Goal: Information Seeking & Learning: Learn about a topic

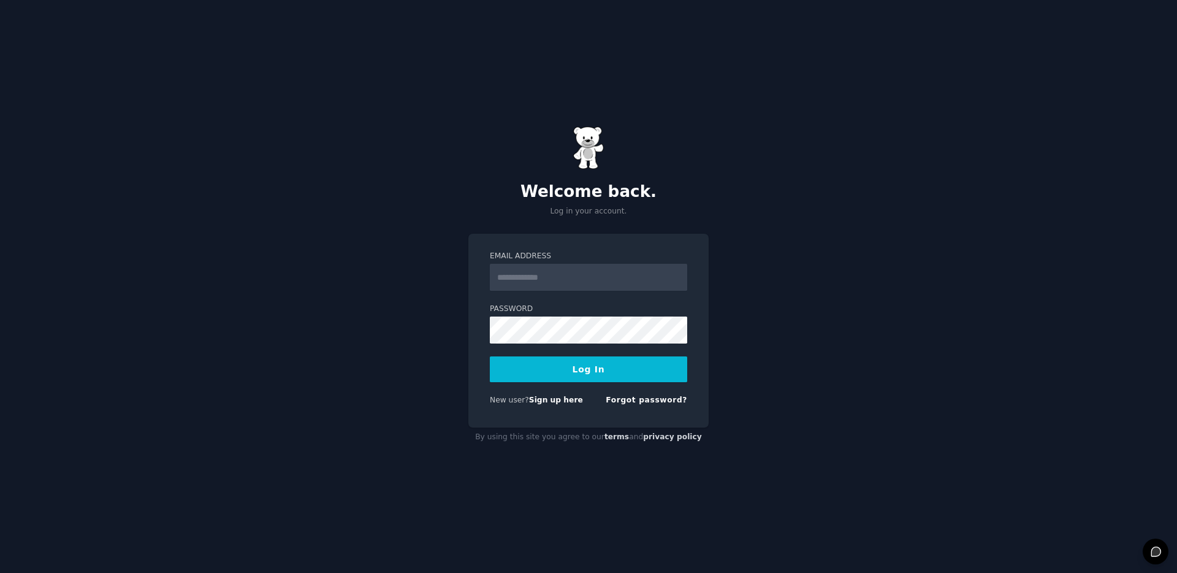
click at [581, 279] on input "Email Address" at bounding box center [588, 277] width 197 height 27
type input "**********"
click at [622, 358] on button "Log In" at bounding box center [588, 369] width 197 height 26
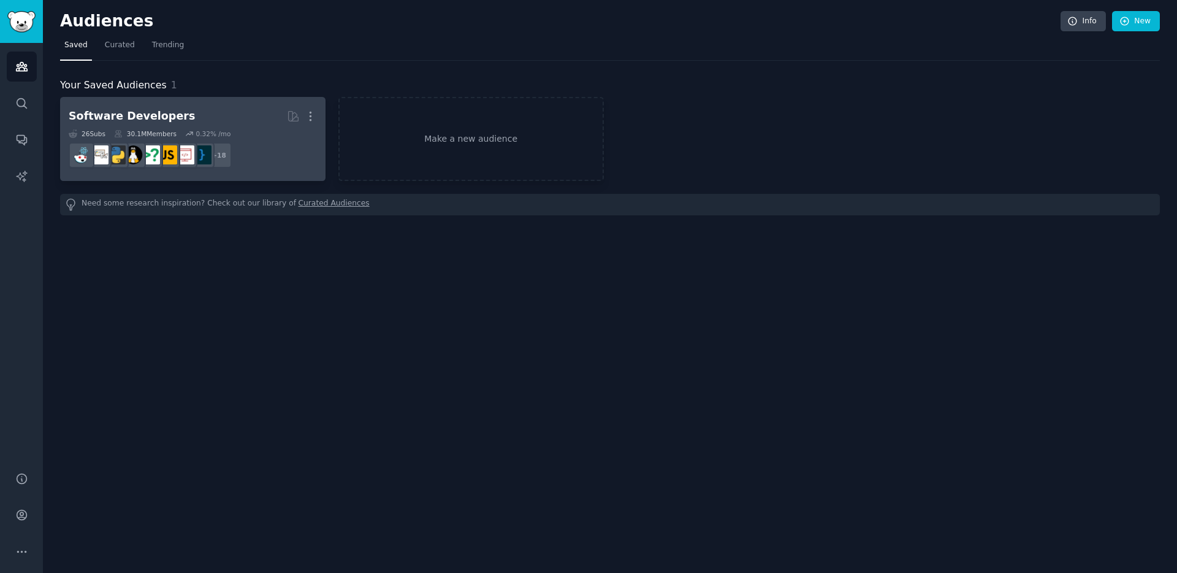
click at [222, 99] on link "Software Developers More 26 Sub s 30.1M Members 0.32 % /mo + 18" at bounding box center [192, 139] width 265 height 84
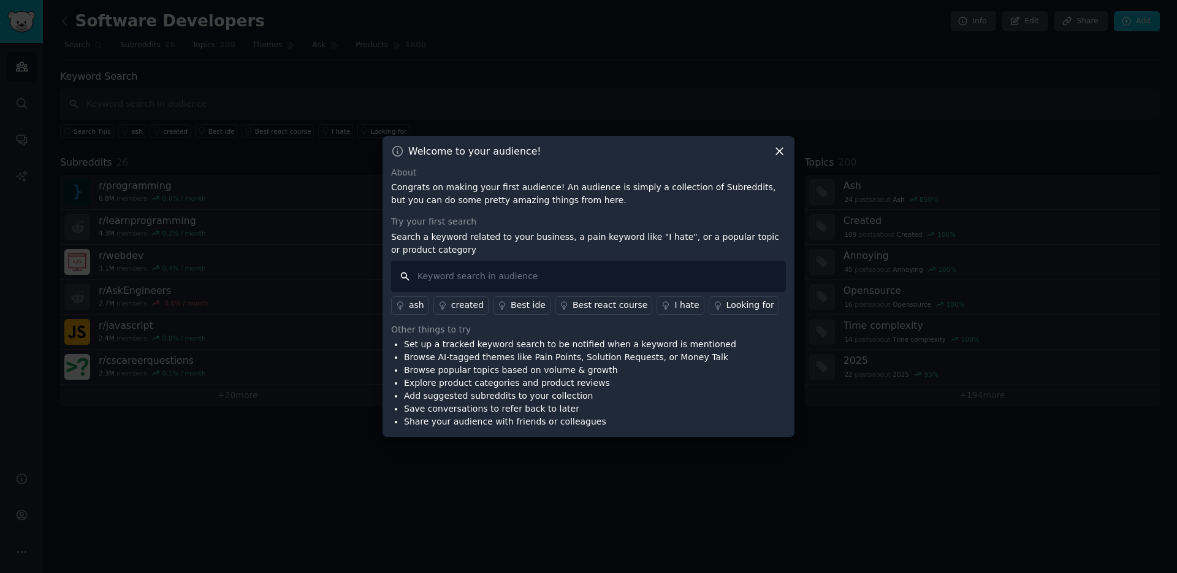
click at [483, 278] on input "text" at bounding box center [588, 276] width 395 height 31
type input "i realized"
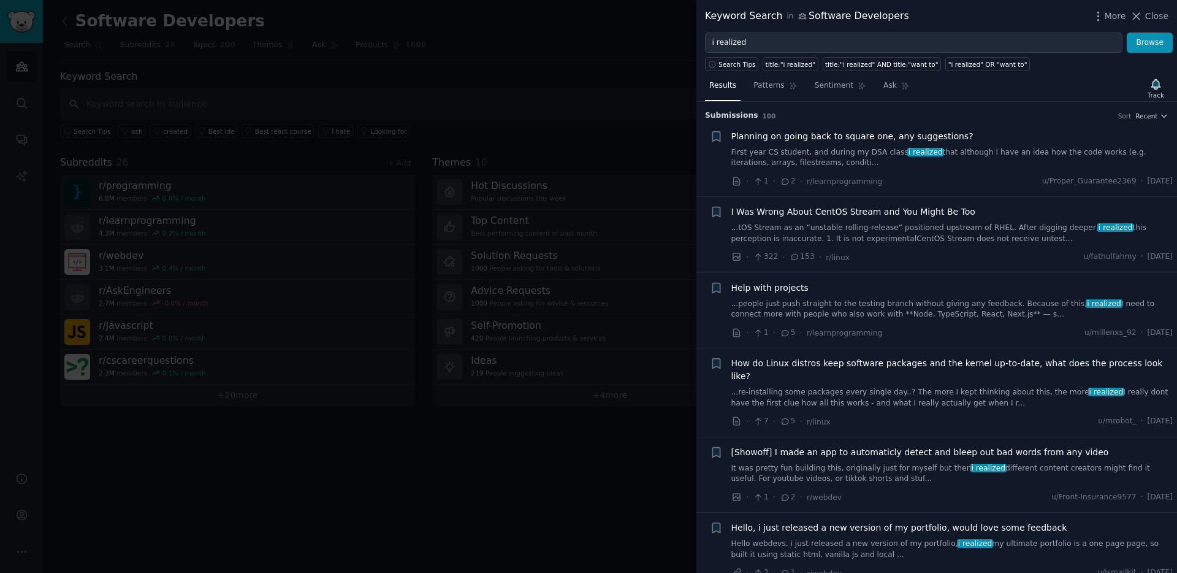
click at [968, 153] on link "First year CS student, and during my DSA class i realized that although I have …" at bounding box center [952, 157] width 442 height 21
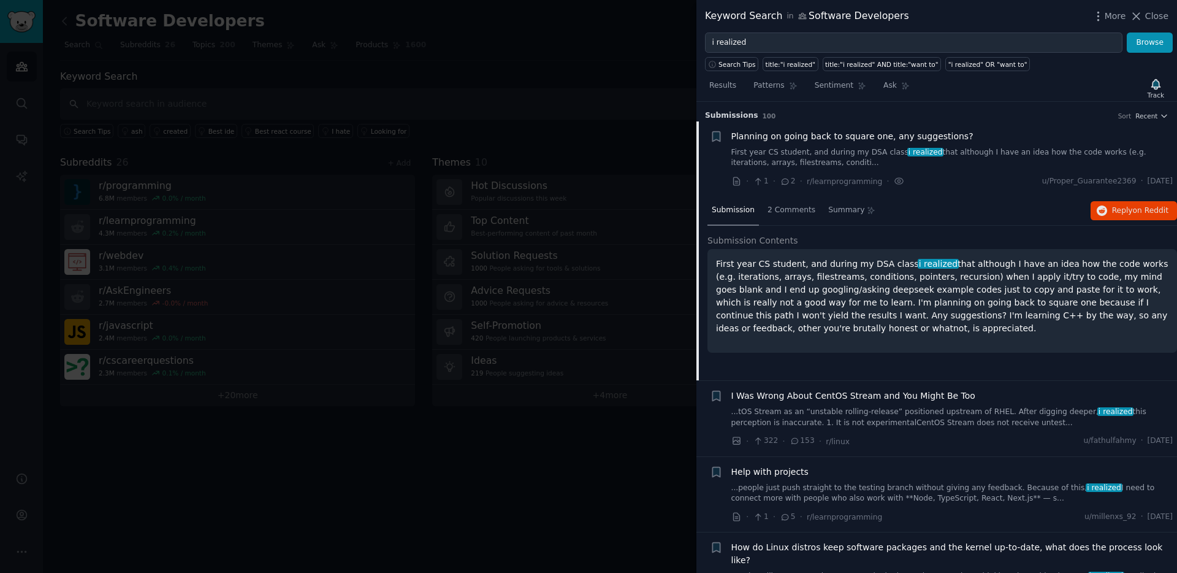
scroll to position [19, 0]
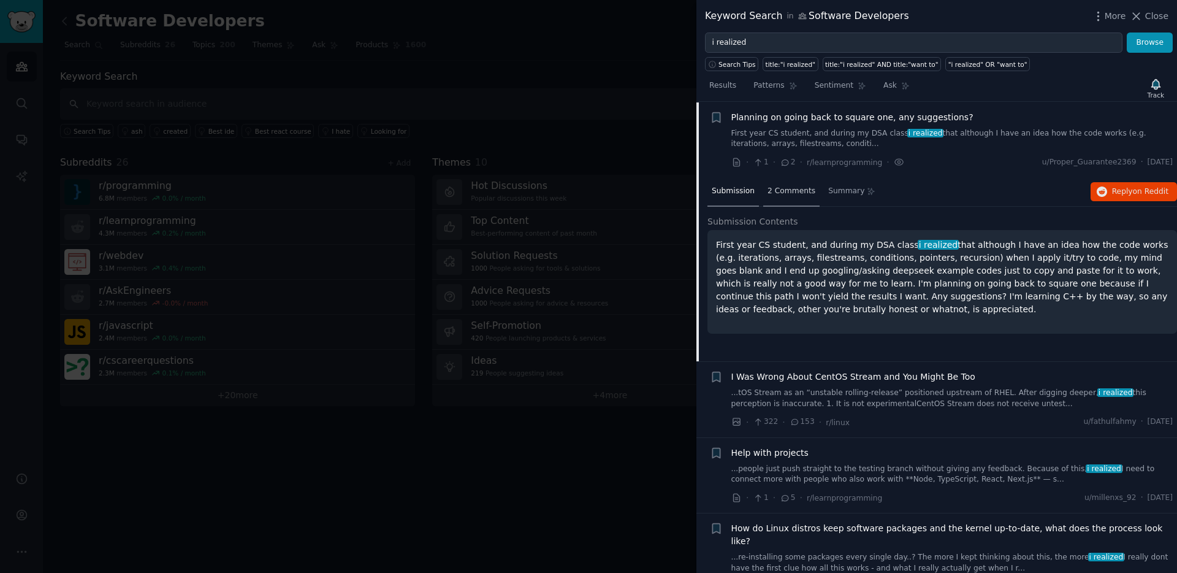
click at [795, 191] on span "2 Comments" at bounding box center [792, 191] width 48 height 11
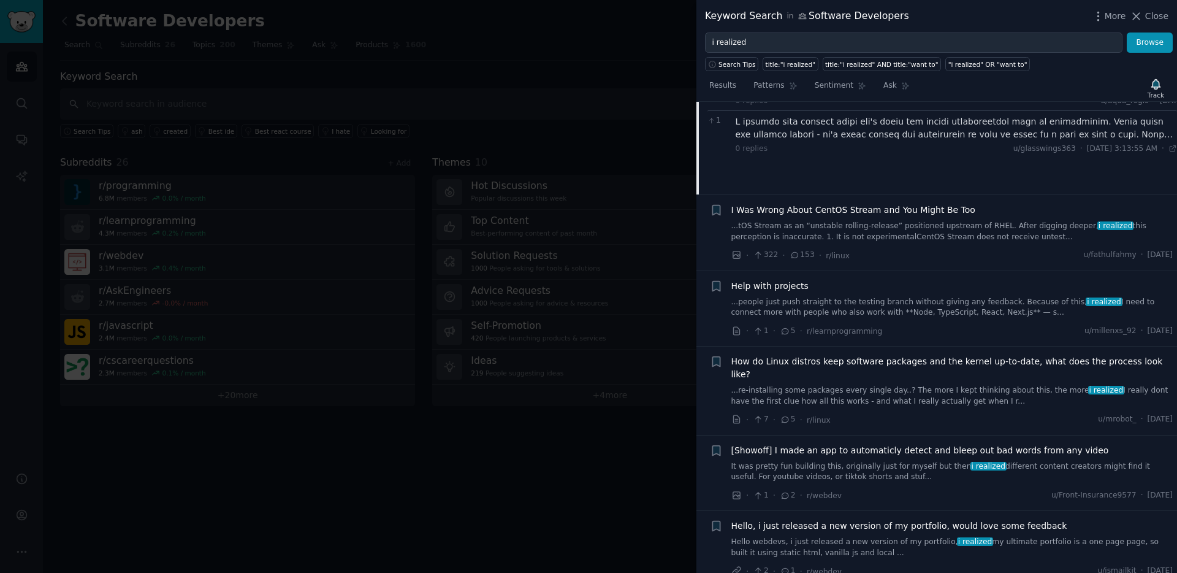
scroll to position [270, 0]
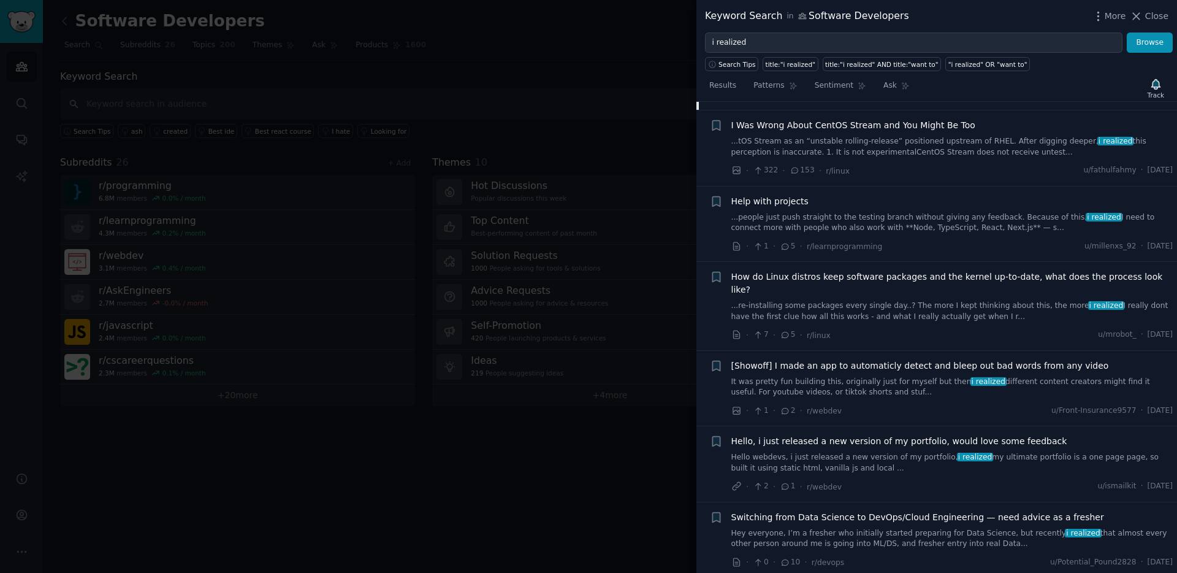
click at [979, 230] on link "...people just push straight to the testing branch without giving any feedback.…" at bounding box center [952, 222] width 442 height 21
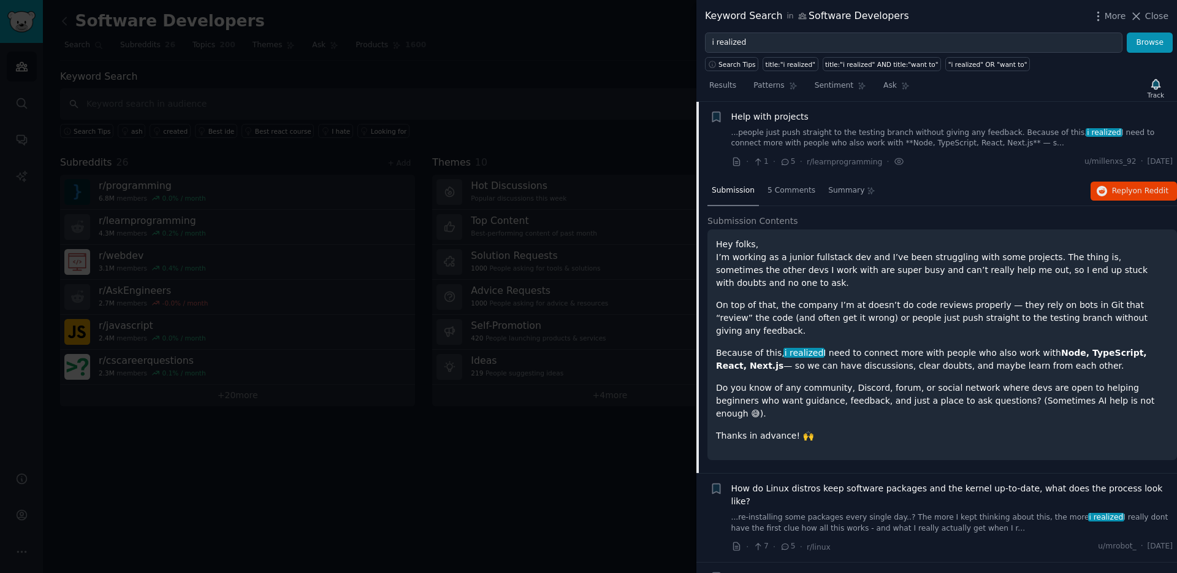
scroll to position [170, 0]
click at [803, 191] on span "5 Comments" at bounding box center [792, 191] width 48 height 11
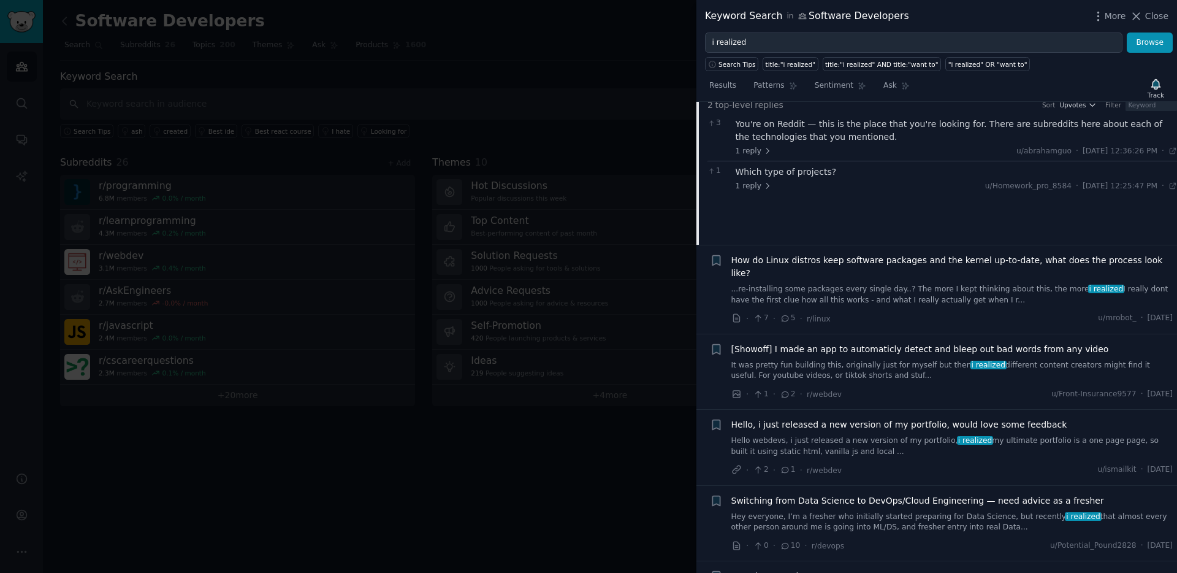
scroll to position [294, 0]
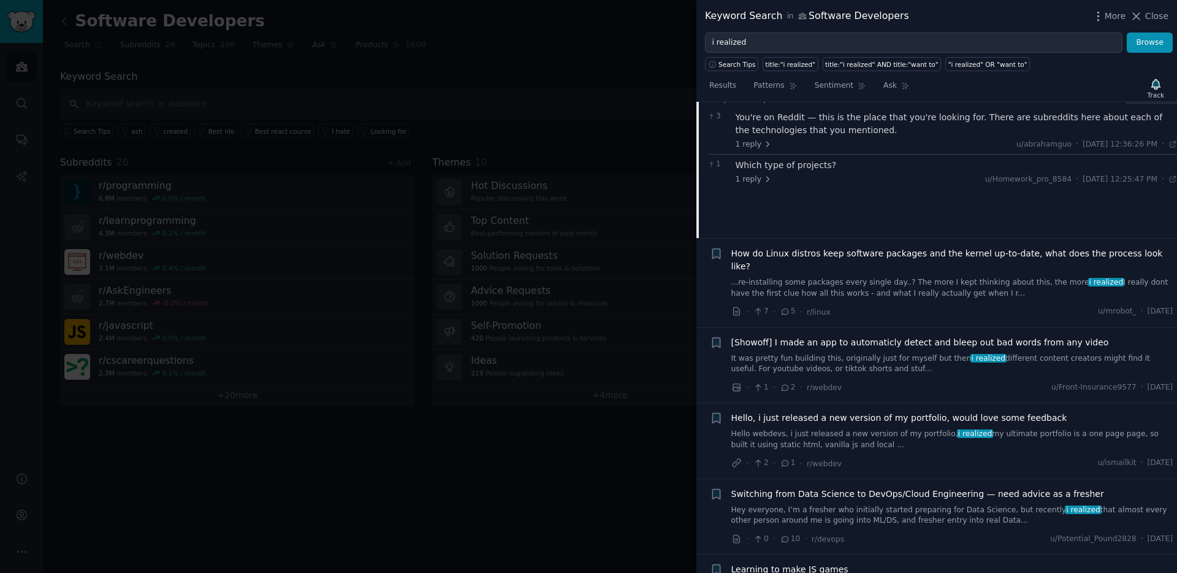
click at [920, 437] on div "Hello, i just released a new version of my portfolio, would love some feedback …" at bounding box center [952, 440] width 442 height 58
click at [861, 432] on link "Hello webdevs, i just released a new version of my portfolio, i realized my ult…" at bounding box center [952, 439] width 442 height 21
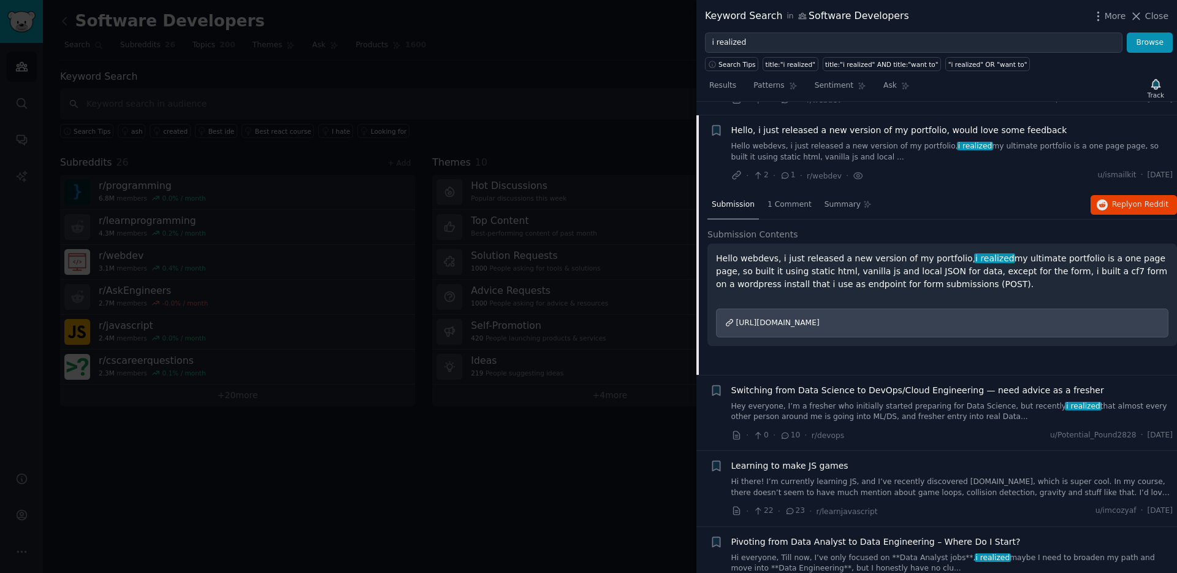
scroll to position [398, 0]
click at [779, 199] on span "1 Comment" at bounding box center [790, 204] width 44 height 11
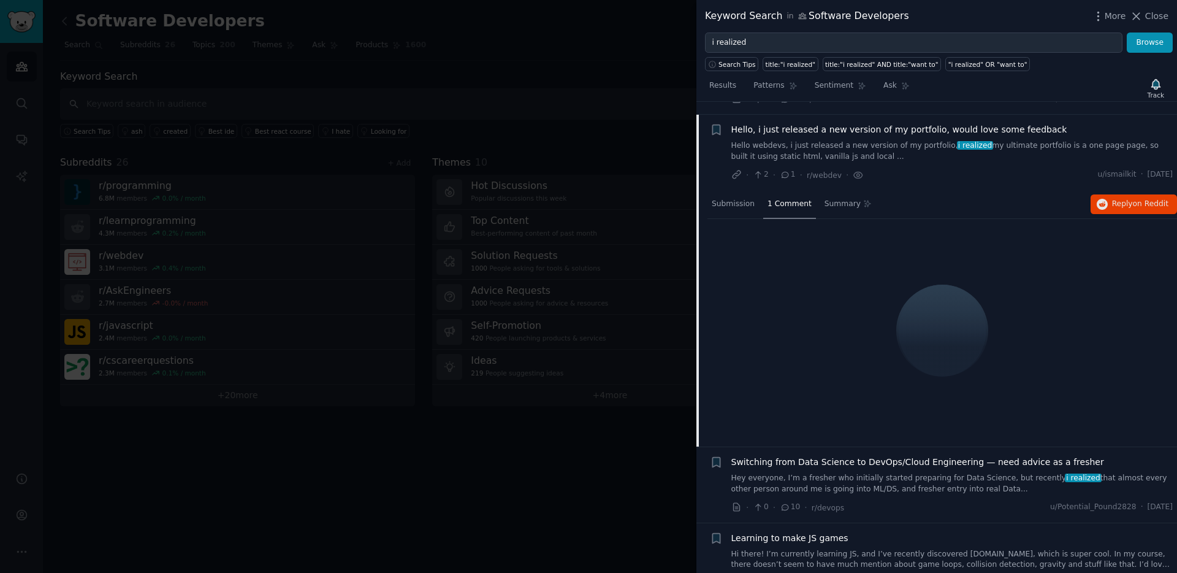
click at [612, 270] on div at bounding box center [588, 286] width 1177 height 573
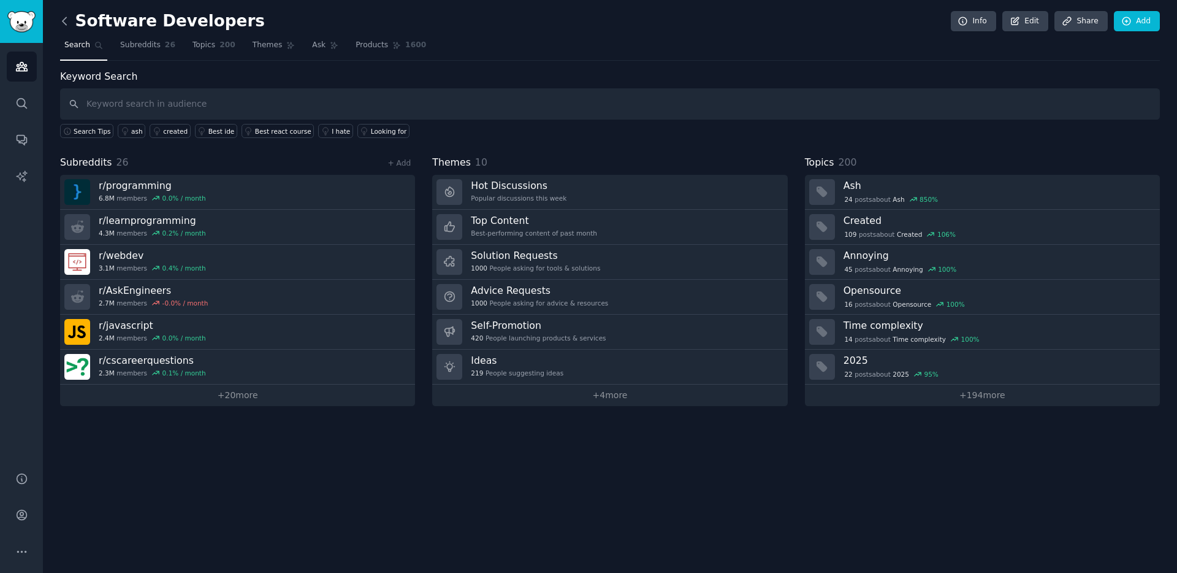
click at [67, 24] on icon at bounding box center [64, 21] width 13 height 13
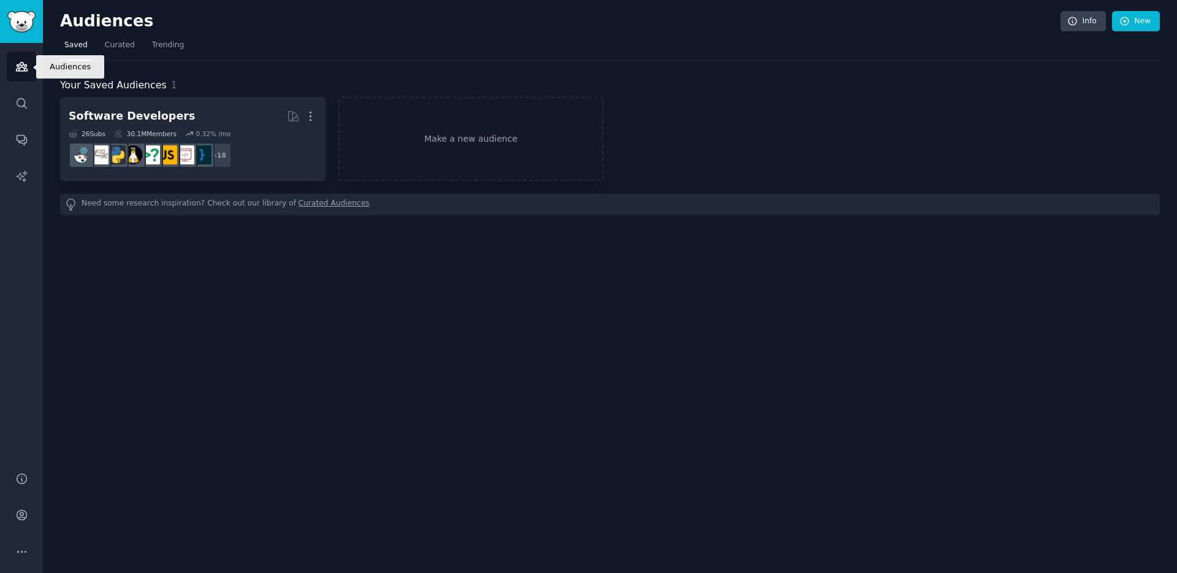
click at [23, 67] on icon "Sidebar" at bounding box center [21, 67] width 11 height 9
click at [118, 48] on span "Curated" at bounding box center [120, 45] width 30 height 11
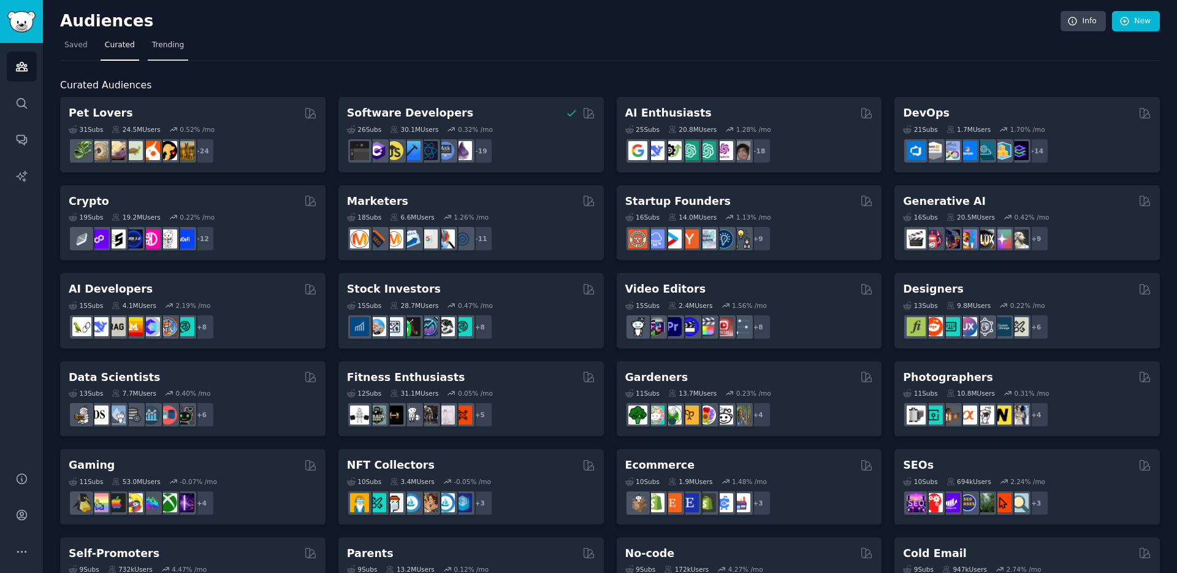
click at [172, 51] on link "Trending" at bounding box center [168, 48] width 40 height 25
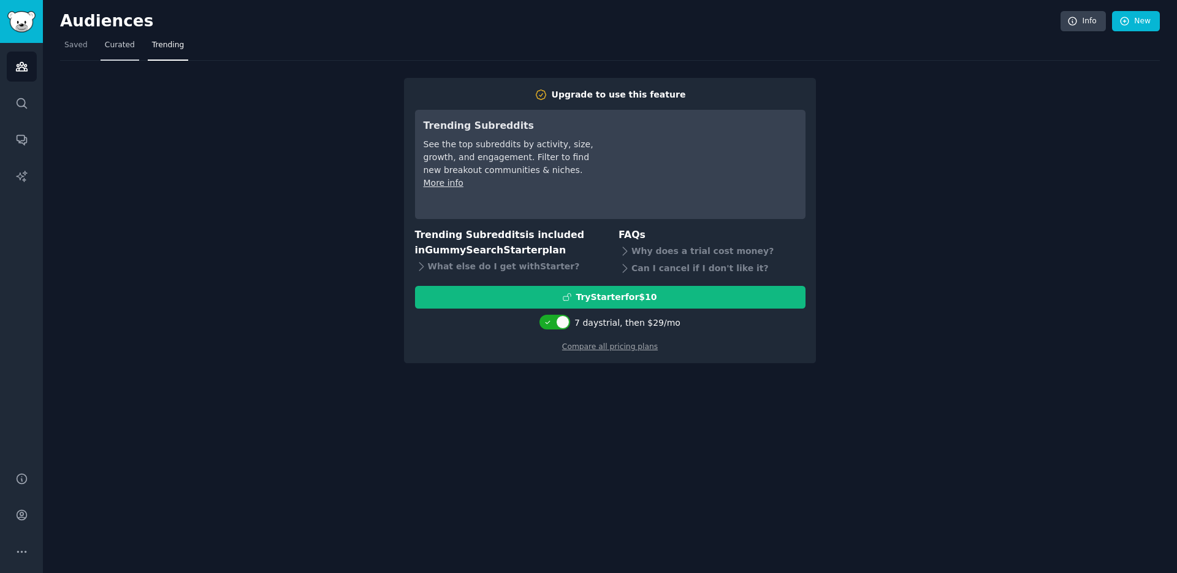
click at [126, 47] on span "Curated" at bounding box center [120, 45] width 30 height 11
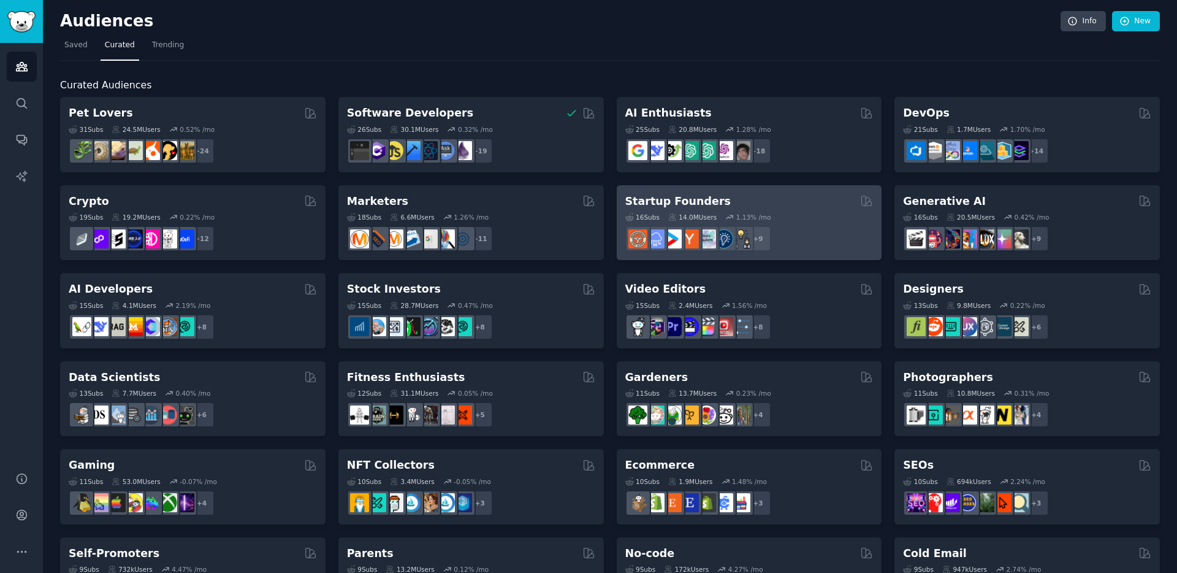
click at [801, 209] on div "16 Sub s 14.0M Users 1.13 % /mo + 9" at bounding box center [749, 229] width 248 height 43
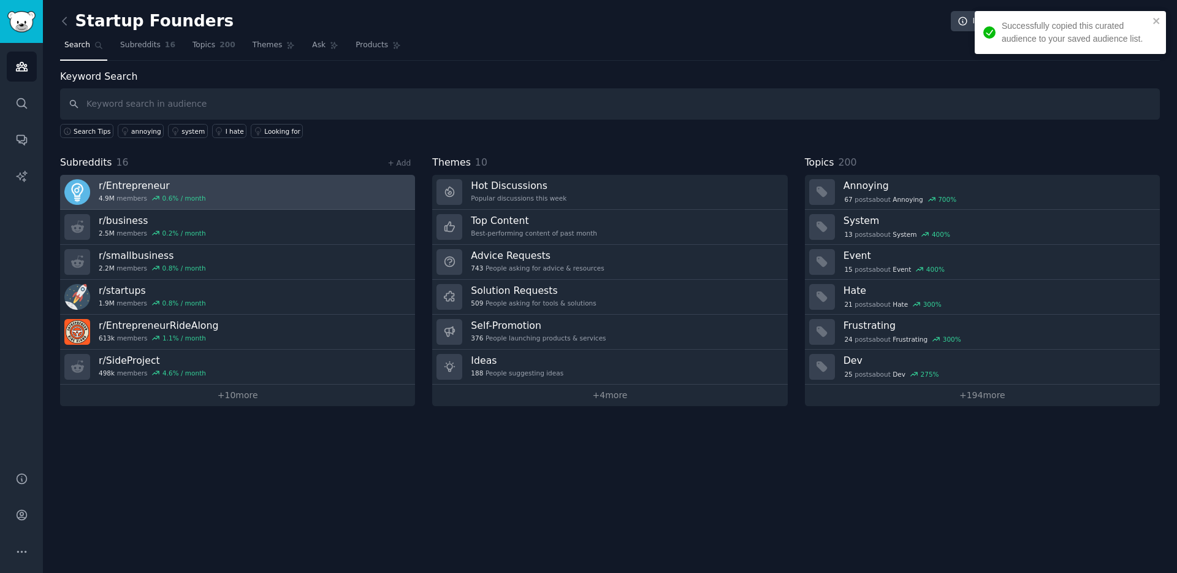
click at [185, 191] on h3 "r/ Entrepreneur" at bounding box center [152, 185] width 107 height 13
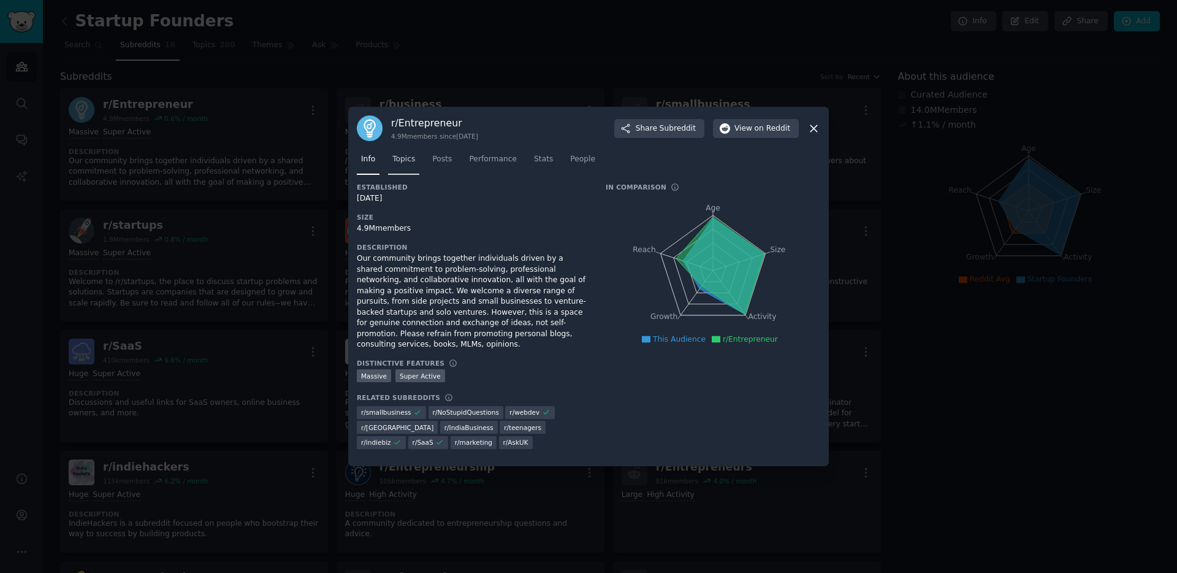
click at [413, 160] on span "Topics" at bounding box center [403, 159] width 23 height 11
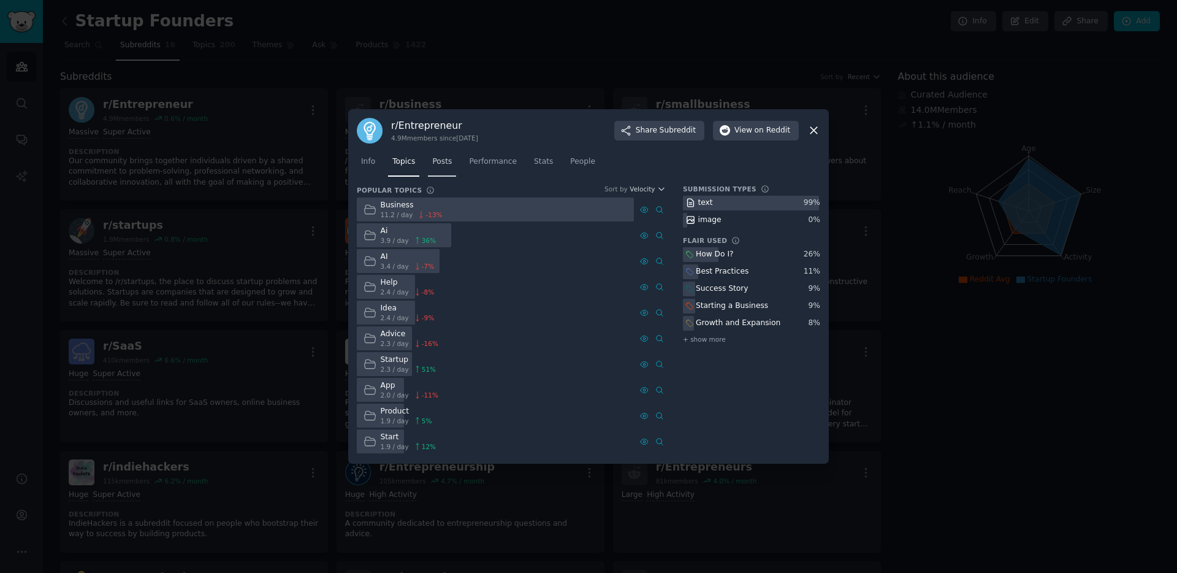
click at [440, 174] on link "Posts" at bounding box center [442, 164] width 28 height 25
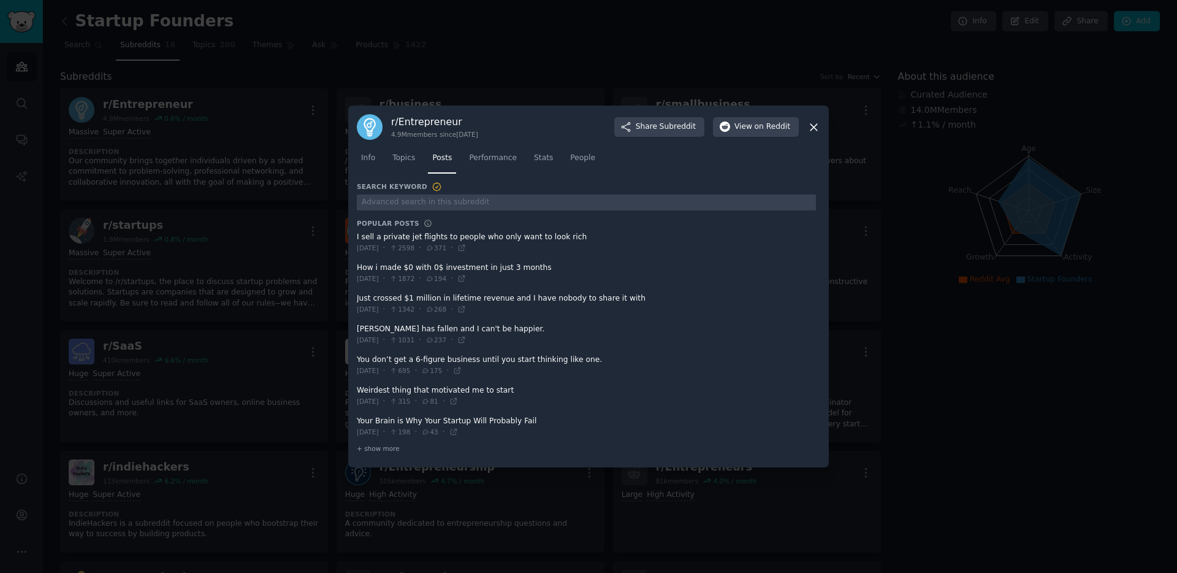
click at [395, 238] on span at bounding box center [586, 242] width 459 height 30
click at [541, 234] on span at bounding box center [586, 242] width 459 height 30
click at [466, 248] on icon at bounding box center [461, 247] width 9 height 9
click at [525, 270] on span at bounding box center [586, 273] width 459 height 30
click at [516, 266] on span at bounding box center [586, 273] width 459 height 30
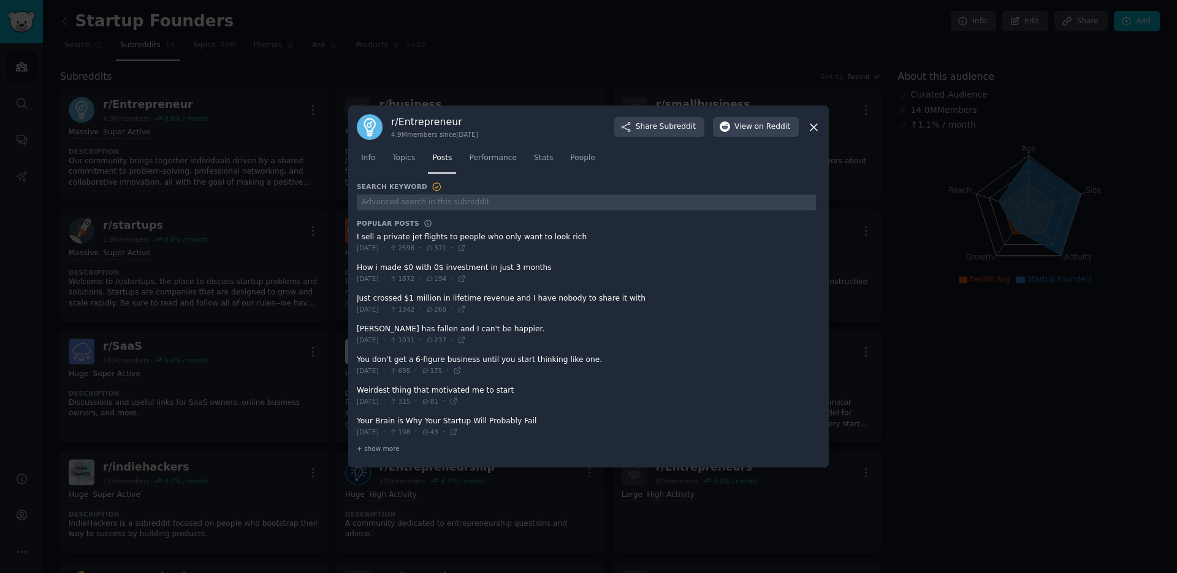
click at [315, 64] on div at bounding box center [588, 286] width 1177 height 573
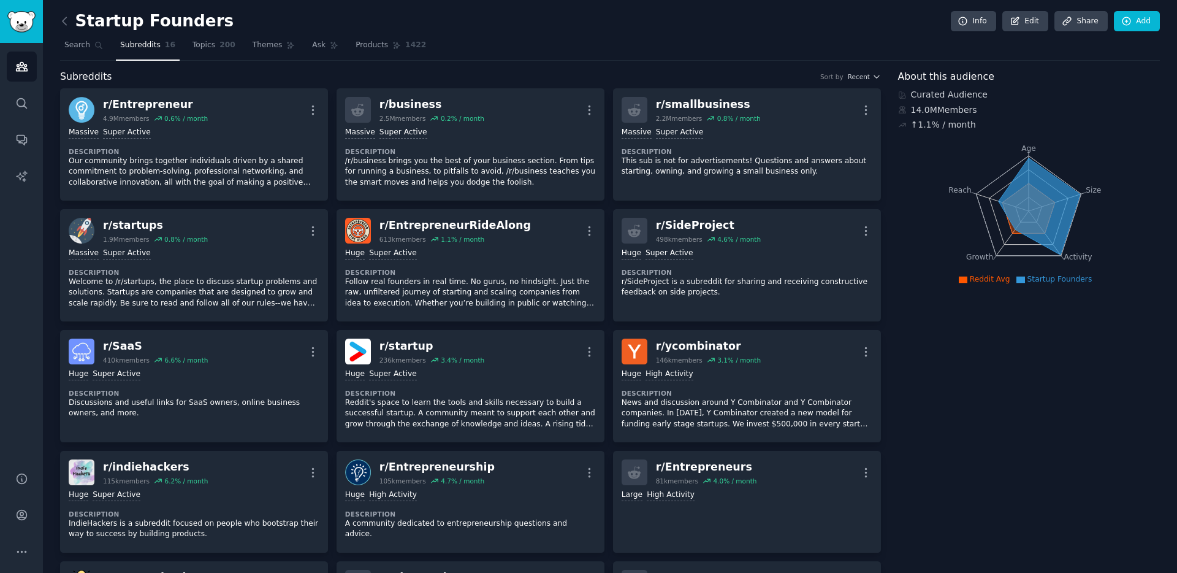
click at [65, 17] on icon at bounding box center [65, 20] width 4 height 7
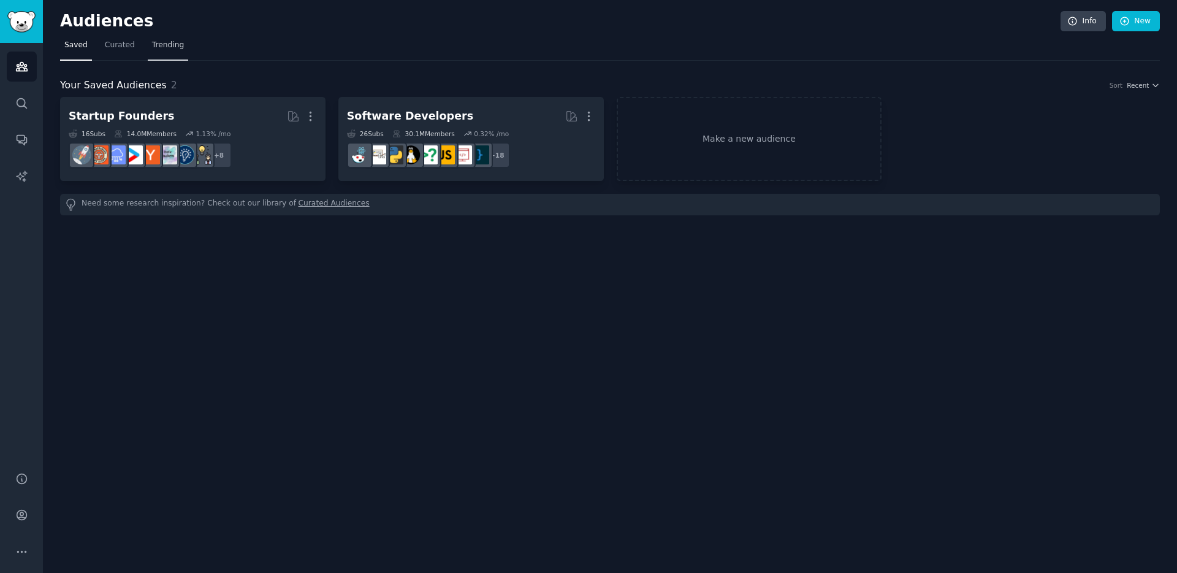
click at [159, 47] on span "Trending" at bounding box center [168, 45] width 32 height 11
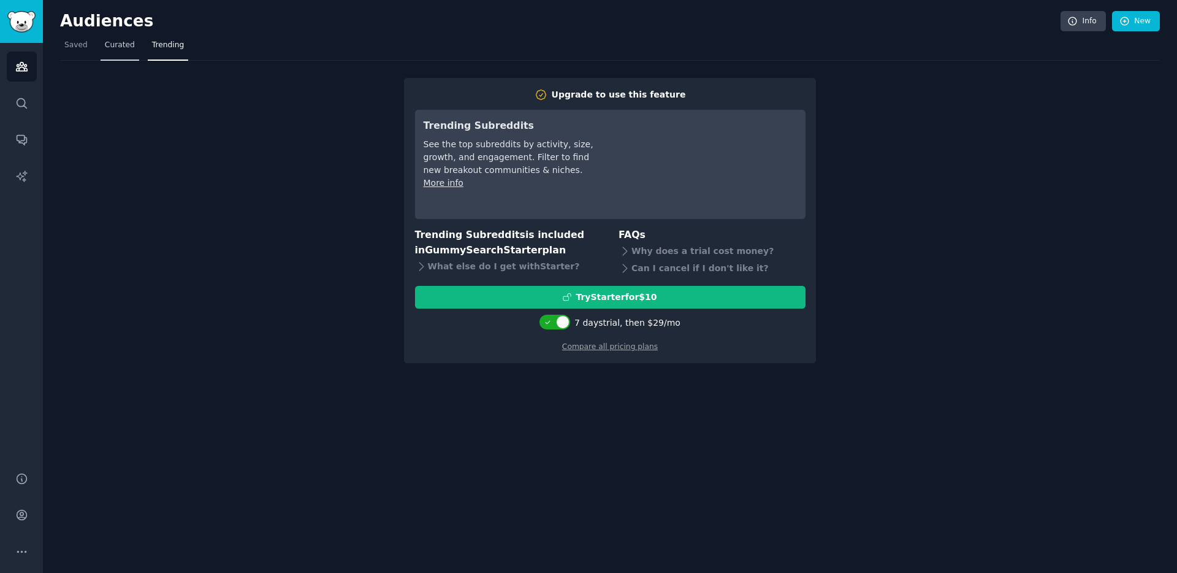
click at [133, 45] on link "Curated" at bounding box center [120, 48] width 39 height 25
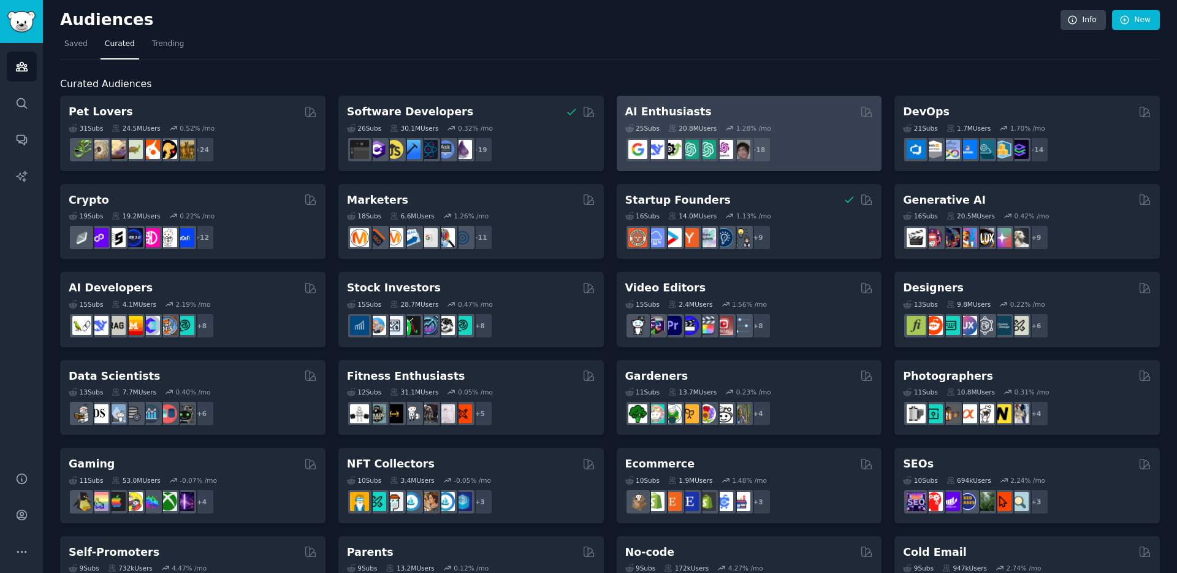
scroll to position [1, 0]
click at [774, 107] on div "AI Enthusiasts" at bounding box center [749, 112] width 248 height 15
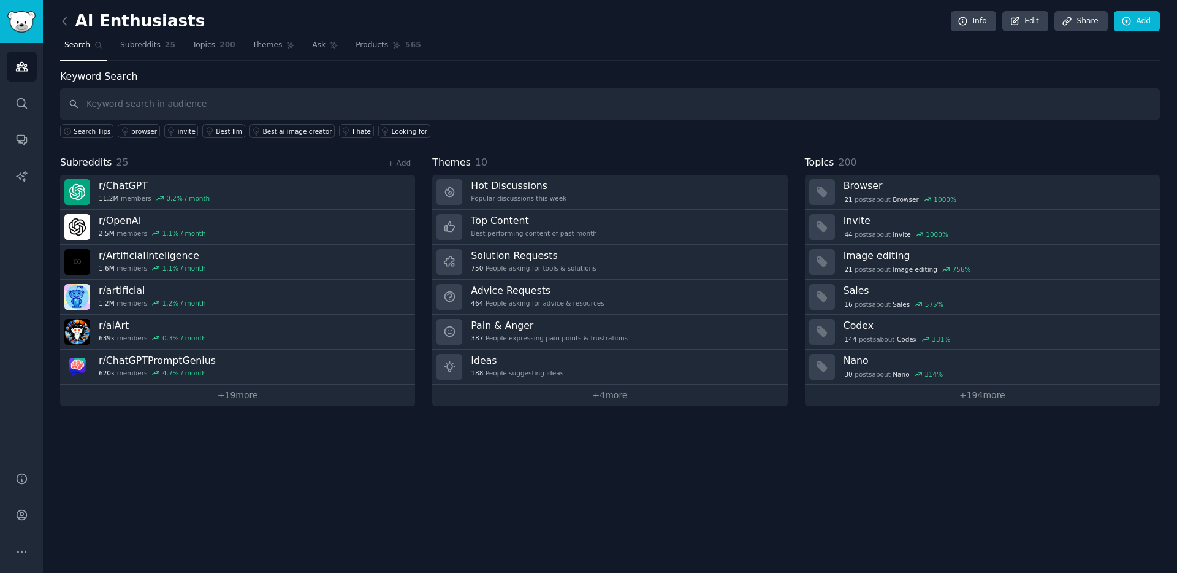
click at [536, 56] on nav "Search Subreddits 25 Topics 200 Themes Ask Products 565" at bounding box center [610, 48] width 1100 height 25
click at [227, 399] on link "+ 19 more" at bounding box center [237, 394] width 355 height 21
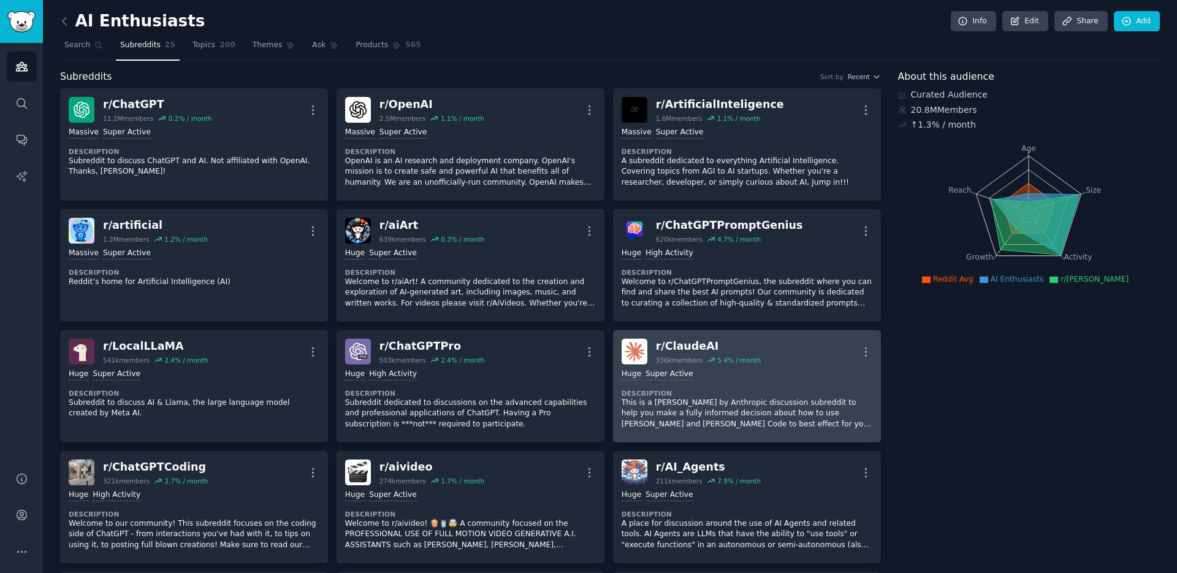
click at [731, 373] on div ">= 95th percentile for submissions / day Huge Super Active" at bounding box center [747, 375] width 251 height 12
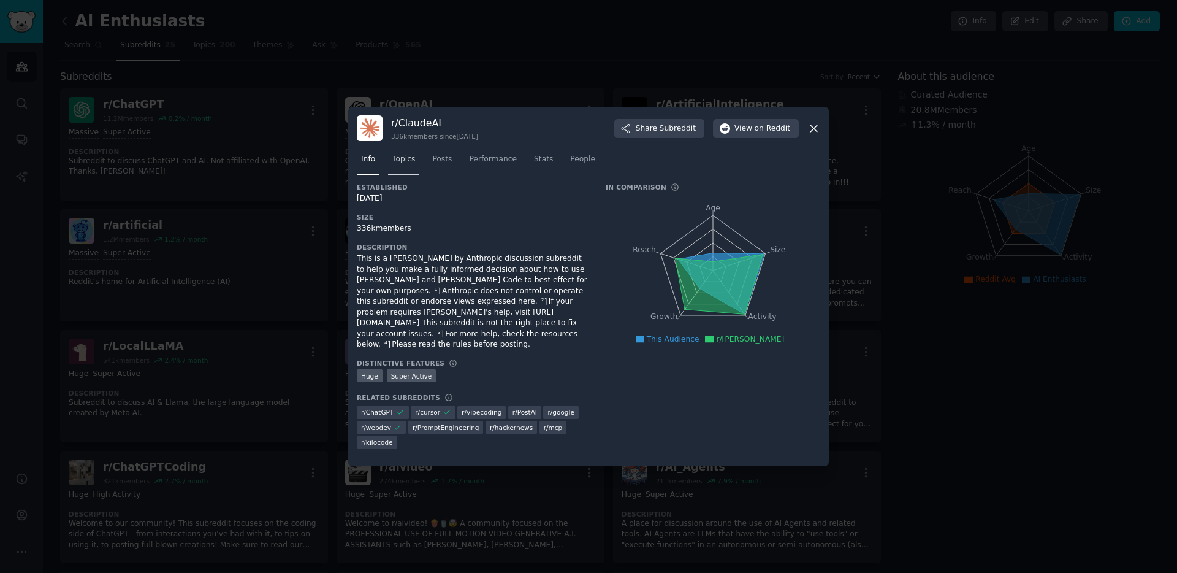
click at [407, 172] on link "Topics" at bounding box center [403, 162] width 31 height 25
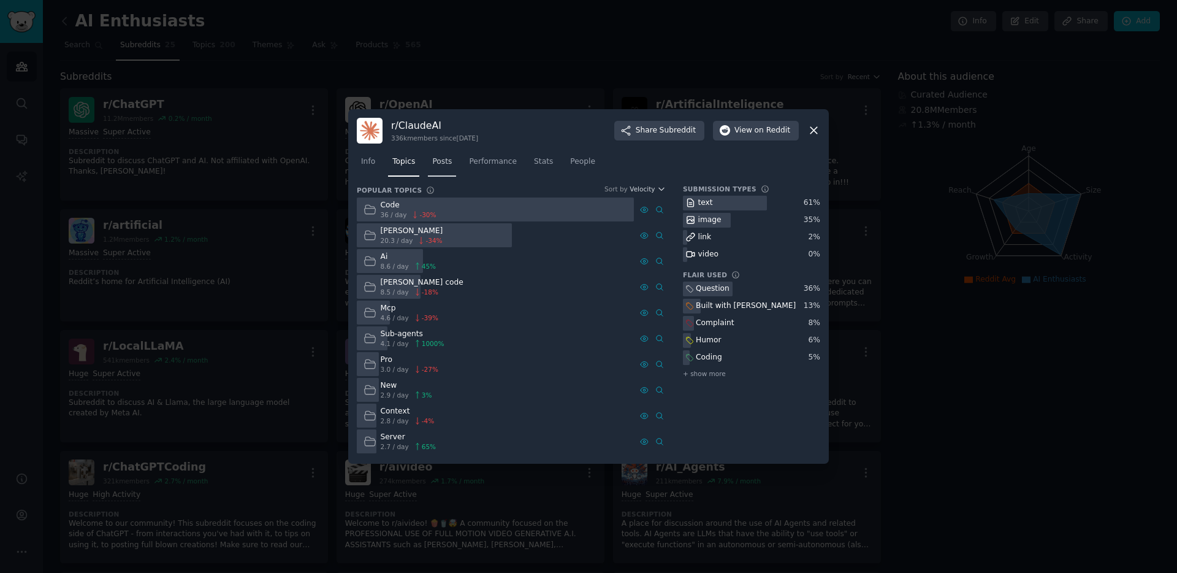
click at [443, 164] on span "Posts" at bounding box center [442, 161] width 20 height 11
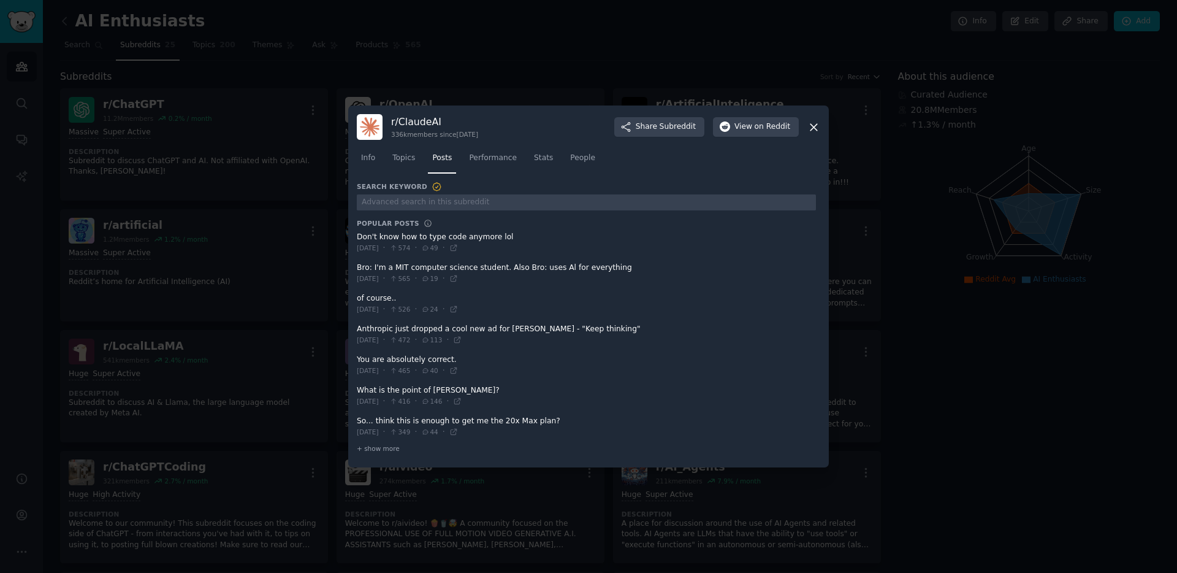
click at [575, 243] on span at bounding box center [586, 242] width 459 height 30
click at [497, 238] on span at bounding box center [586, 242] width 459 height 30
click at [495, 234] on span at bounding box center [586, 242] width 459 height 30
drag, startPoint x: 495, startPoint y: 239, endPoint x: 489, endPoint y: 243, distance: 7.5
click at [494, 239] on span at bounding box center [586, 242] width 459 height 30
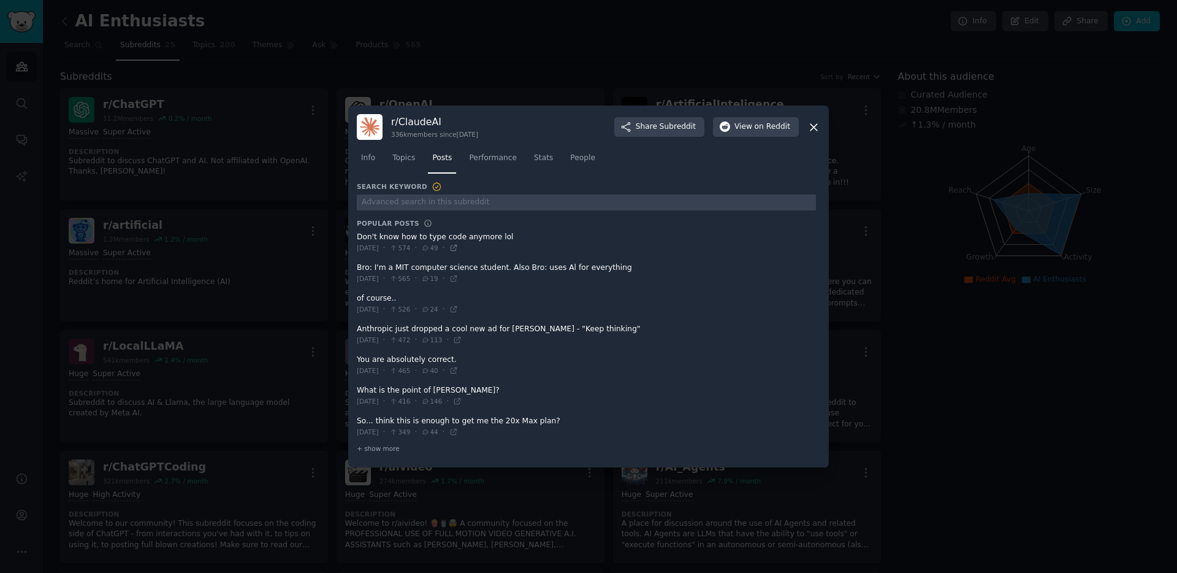
click at [456, 248] on icon at bounding box center [454, 248] width 6 height 6
